Goal: Find specific page/section: Find specific page/section

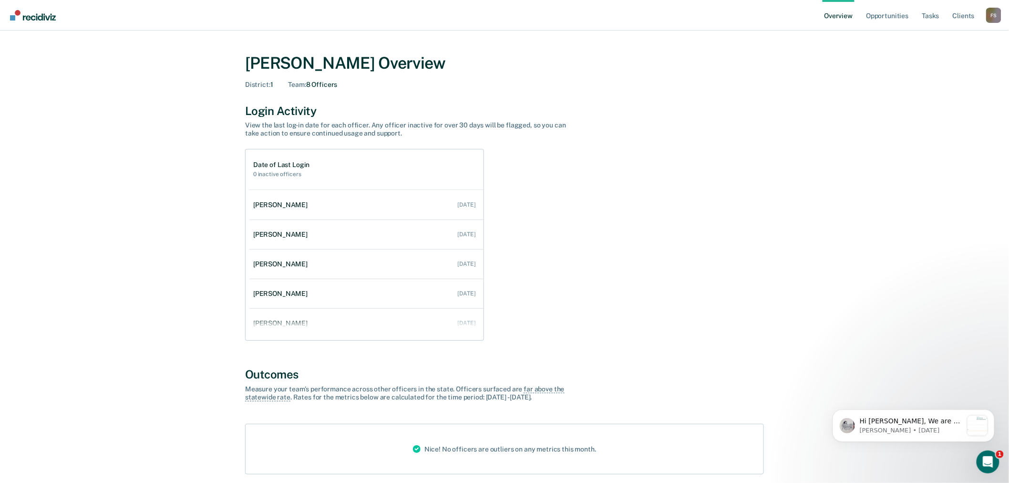
click at [994, 18] on div "F S" at bounding box center [994, 15] width 15 height 15
click at [959, 58] on link "Go to Operations" at bounding box center [955, 62] width 77 height 8
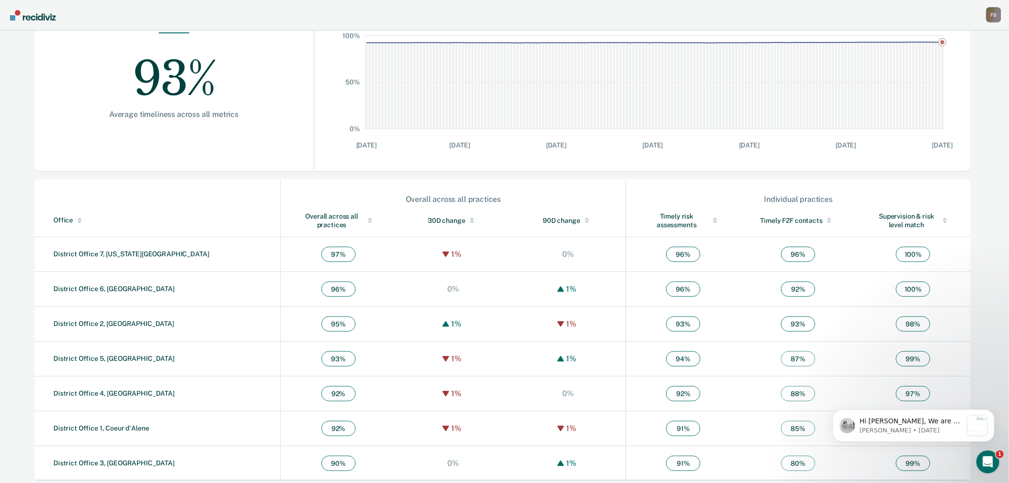
scroll to position [182, 0]
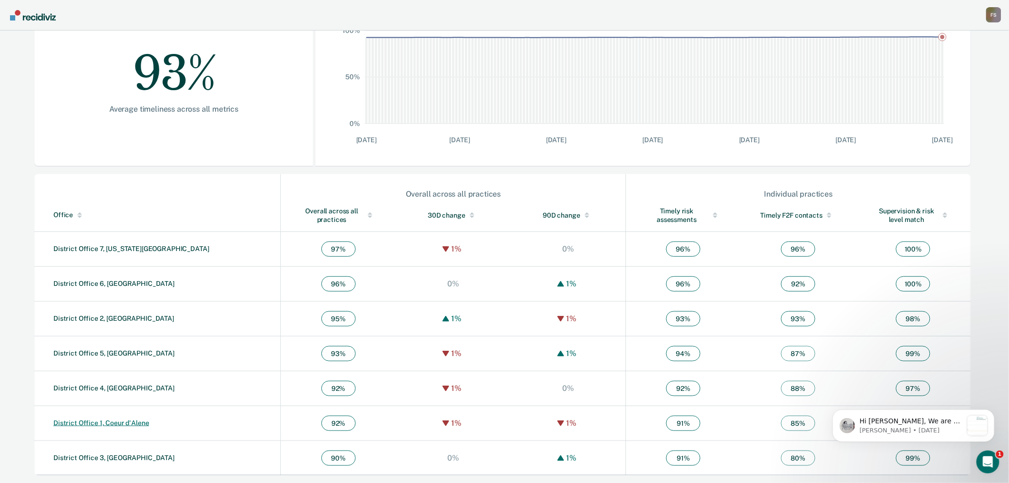
click at [127, 423] on link "District Office 1, Coeur d'Alene" at bounding box center [101, 423] width 96 height 8
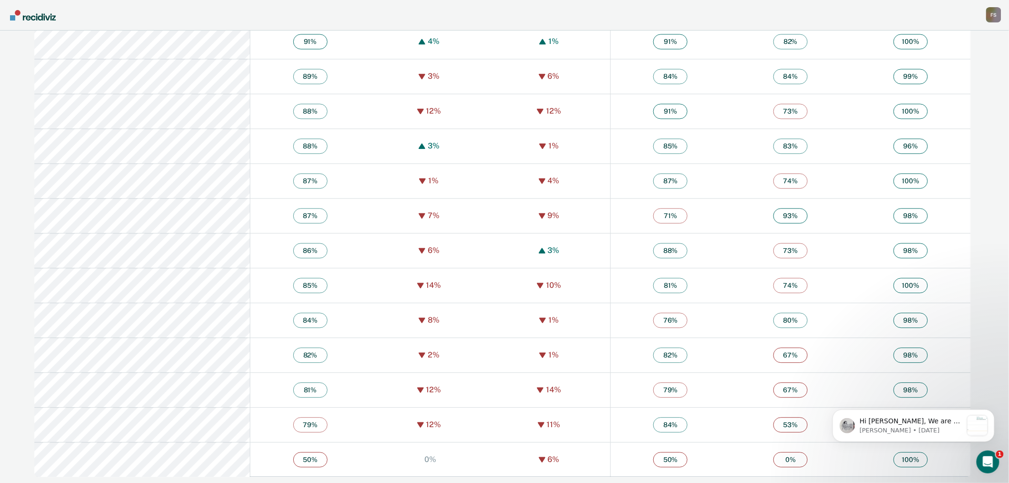
scroll to position [810, 0]
